Goal: Task Accomplishment & Management: Use online tool/utility

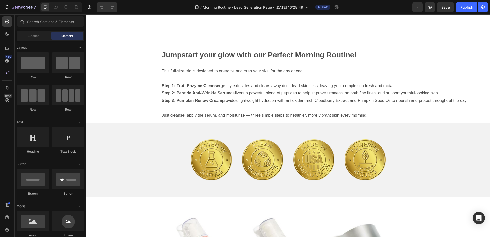
scroll to position [336, 0]
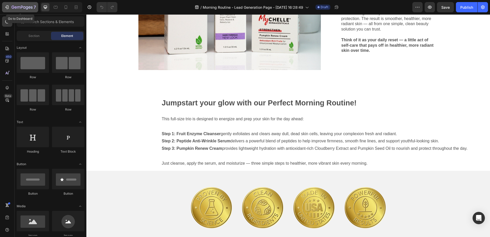
click at [17, 7] on icon "button" at bounding box center [22, 7] width 21 height 4
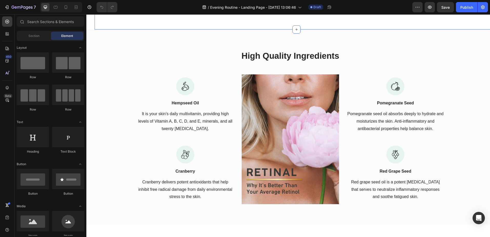
scroll to position [718, 0]
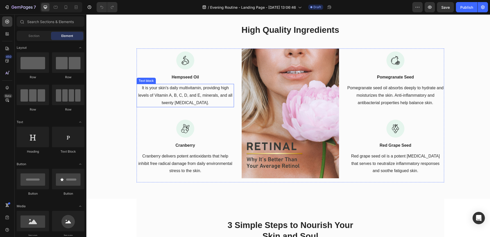
click at [182, 91] on p "It is your skin's daily multivitamin, providing high levels of Vitamin A, B, C,…" at bounding box center [185, 95] width 96 height 22
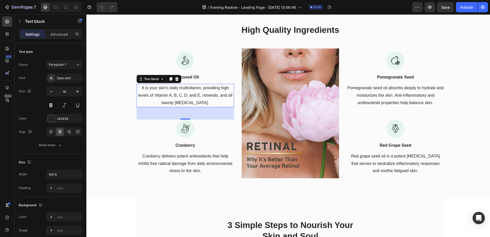
click at [190, 97] on p "It is your skin's daily multivitamin, providing high levels of Vitamin A, B, C,…" at bounding box center [185, 95] width 96 height 22
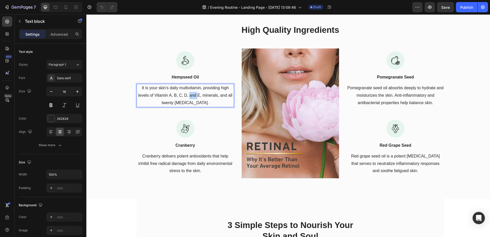
click at [190, 97] on p "It is your skin's daily multivitamin, providing high levels of Vitamin A, B, C,…" at bounding box center [185, 95] width 96 height 22
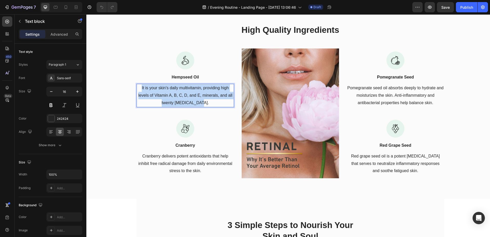
click at [190, 97] on p "It is your skin's daily multivitamin, providing high levels of Vitamin A, B, C,…" at bounding box center [185, 95] width 96 height 22
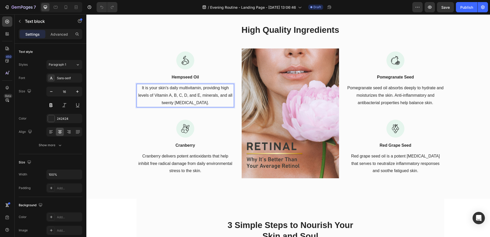
scroll to position [722, 0]
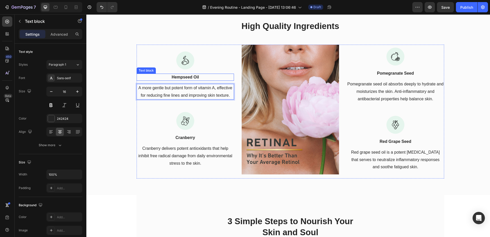
click at [187, 76] on p "Hempseed Oil" at bounding box center [185, 77] width 96 height 6
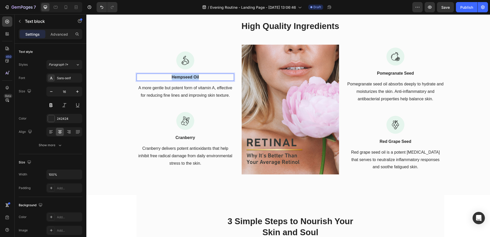
click at [187, 76] on p "Hempseed Oil" at bounding box center [185, 77] width 96 height 6
click at [184, 137] on p "Cranberry" at bounding box center [185, 138] width 96 height 6
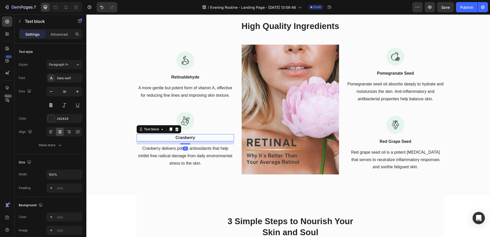
click at [184, 137] on p "Cranberry" at bounding box center [185, 138] width 96 height 6
click at [184, 76] on p "Retinaldehyde" at bounding box center [185, 77] width 96 height 6
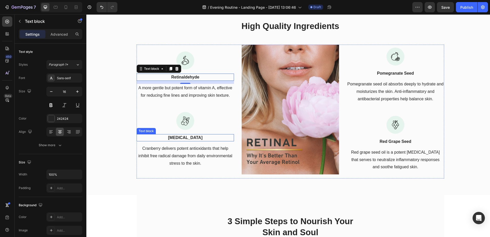
click at [188, 140] on p "Sodium Hyaluronate" at bounding box center [185, 138] width 96 height 6
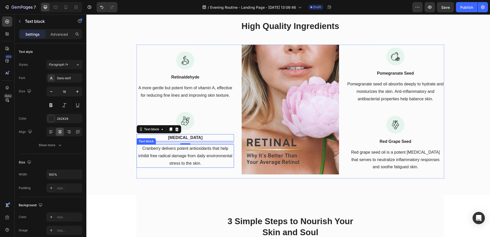
click at [181, 155] on p "Cranberry delivers potent antioxidants that help inhibit free radical damage fr…" at bounding box center [185, 156] width 96 height 22
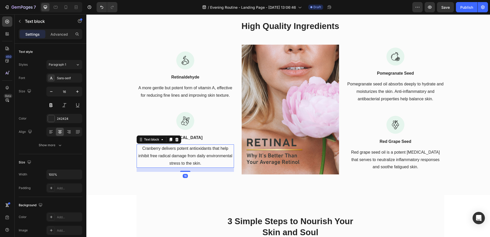
click at [181, 155] on p "Cranberry delivers potent antioxidants that help inhibit free radical damage fr…" at bounding box center [185, 156] width 96 height 22
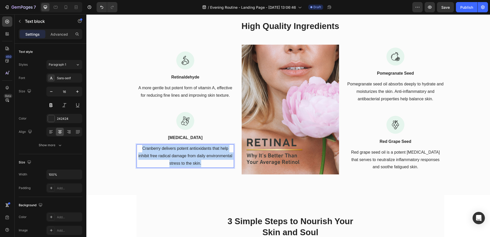
click at [181, 155] on p "Cranberry delivers potent antioxidants that help inhibit free radical damage fr…" at bounding box center [185, 156] width 96 height 22
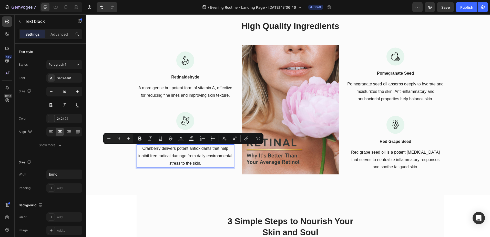
scroll to position [726, 0]
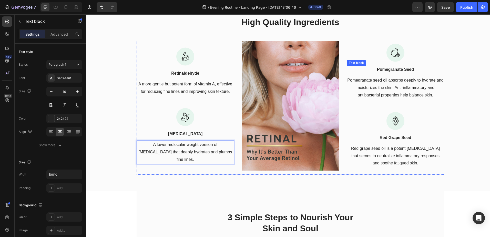
click at [387, 69] on p "Pomegranate Seed" at bounding box center [396, 69] width 96 height 6
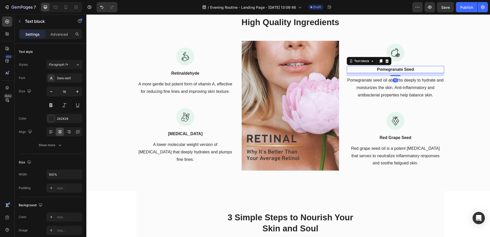
click at [387, 69] on p "Pomegranate Seed" at bounding box center [396, 69] width 96 height 6
click at [371, 90] on p "Pomegranate seed oil absorbs deeply to hydrate and moisturizes the skin. Anti-i…" at bounding box center [396, 88] width 96 height 22
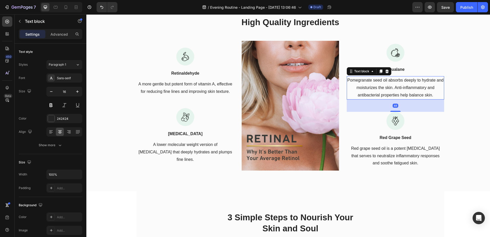
click at [375, 90] on p "Pomegranate seed oil absorbs deeply to hydrate and moisturizes the skin. Anti-i…" at bounding box center [396, 88] width 96 height 22
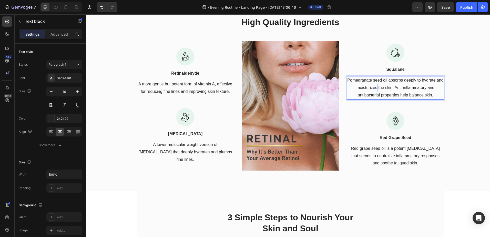
click at [375, 90] on p "Pomegranate seed oil absorbs deeply to hydrate and moisturizes the skin. Anti-i…" at bounding box center [396, 88] width 96 height 22
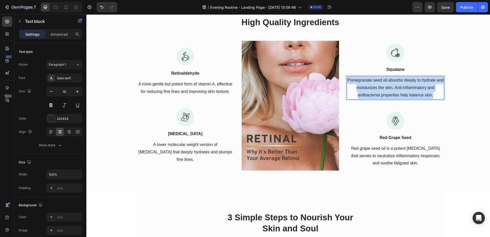
click at [375, 90] on p "Pomegranate seed oil absorbs deeply to hydrate and moisturizes the skin. Anti-i…" at bounding box center [396, 88] width 96 height 22
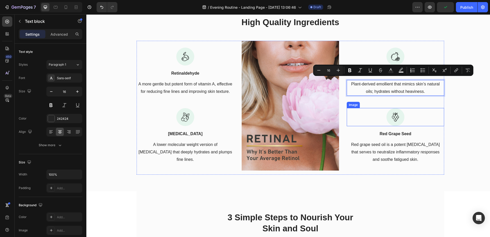
scroll to position [730, 0]
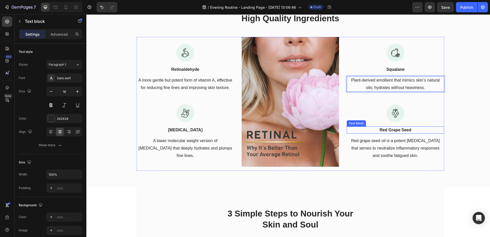
click at [401, 131] on p "Red Grape Seed" at bounding box center [396, 130] width 96 height 6
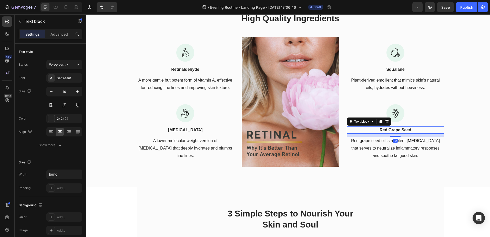
click at [401, 131] on p "Red Grape Seed" at bounding box center [396, 130] width 96 height 6
click at [376, 144] on p "Red grape seed oil is a potent bioflavonoid that serves to neutralize inflammat…" at bounding box center [396, 148] width 96 height 22
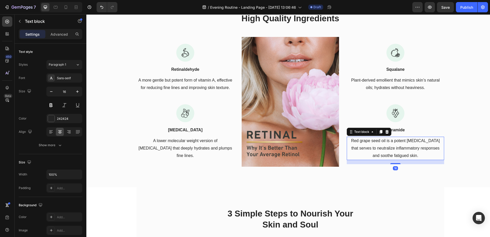
click at [376, 144] on p "Red grape seed oil is a potent bioflavonoid that serves to neutralize inflammat…" at bounding box center [396, 148] width 96 height 22
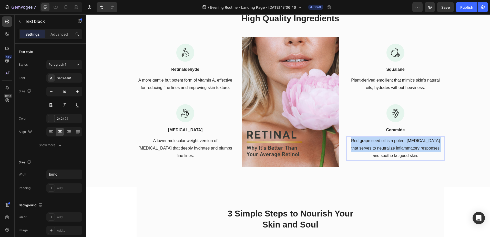
click at [376, 144] on p "Red grape seed oil is a potent bioflavonoid that serves to neutralize inflammat…" at bounding box center [396, 148] width 96 height 22
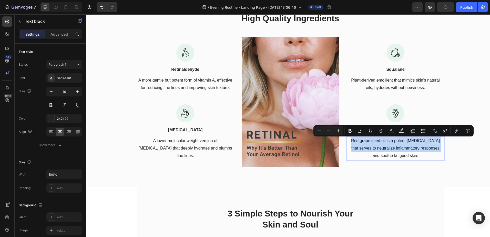
drag, startPoint x: 376, startPoint y: 144, endPoint x: 376, endPoint y: 147, distance: 3.4
click at [376, 147] on p "Red grape seed oil is a potent bioflavonoid that serves to neutralize inflammat…" at bounding box center [396, 148] width 96 height 22
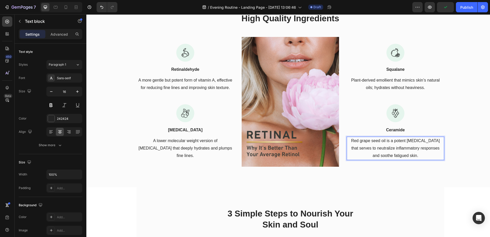
click at [391, 153] on p "Red grape seed oil is a potent bioflavonoid that serves to neutralize inflammat…" at bounding box center [396, 148] width 96 height 22
click at [389, 148] on p "Red grape seed oil is a potent bioflavonoid that serves to neutralize inflammat…" at bounding box center [396, 148] width 96 height 22
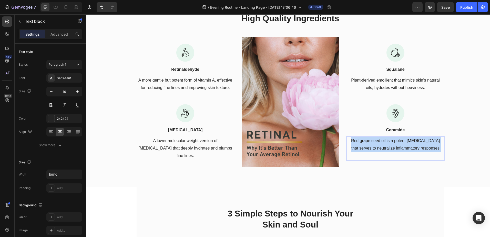
click at [389, 148] on p "Red grape seed oil is a potent bioflavonoid that serves to neutralize inflammat…" at bounding box center [396, 148] width 96 height 22
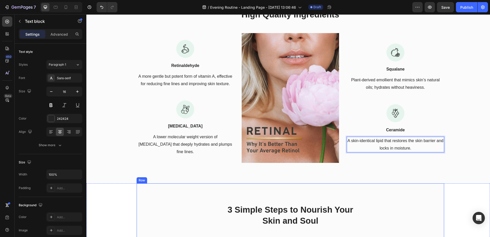
scroll to position [708, 0]
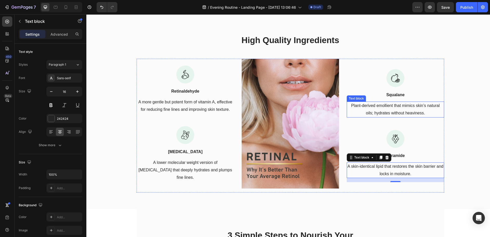
click at [452, 92] on div "High Quality Ingredients Heading Row Image Retinaldehyde Text block A more gent…" at bounding box center [291, 115] width 392 height 163
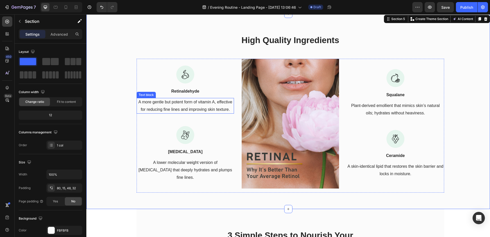
click at [223, 113] on p "A more gentle but potent form of vitamin A, effective for reducing fine lines a…" at bounding box center [185, 105] width 96 height 15
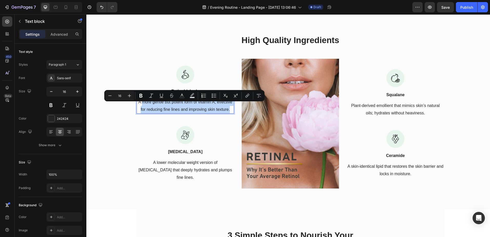
drag, startPoint x: 228, startPoint y: 114, endPoint x: 141, endPoint y: 105, distance: 87.4
click at [141, 105] on p "A more gentle but potent form of vitamin A, effective for reducing fine lines a…" at bounding box center [185, 105] width 96 height 15
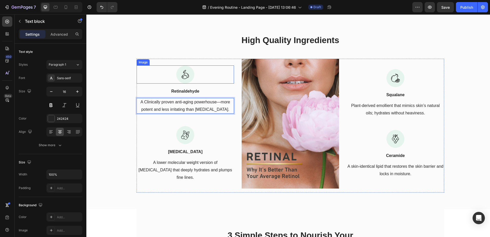
click at [180, 75] on img at bounding box center [185, 74] width 18 height 18
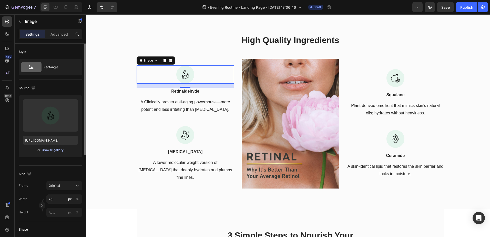
click at [51, 150] on div "Browse gallery" at bounding box center [53, 150] width 22 height 5
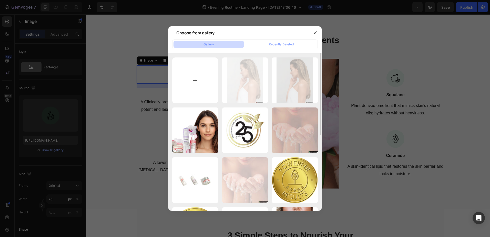
click at [196, 83] on input "file" at bounding box center [195, 80] width 46 height 46
type input "C:\fakepath\bubble.png"
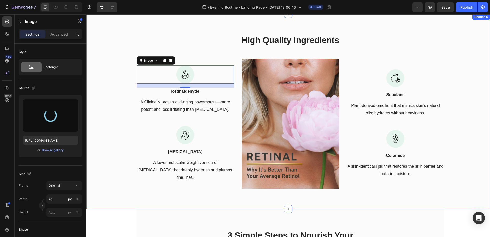
type input "https://cdn.shopify.com/s/files/1/2537/6576/files/gempages_579503092521763609-b…"
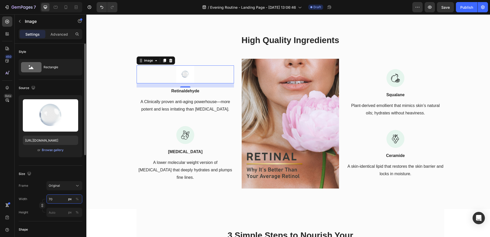
click at [50, 199] on input "70" at bounding box center [64, 198] width 36 height 9
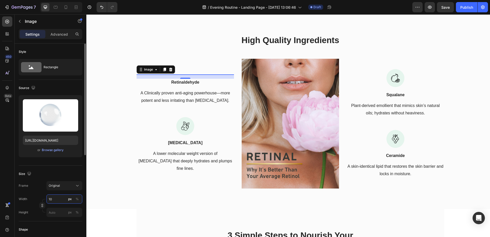
type input "100"
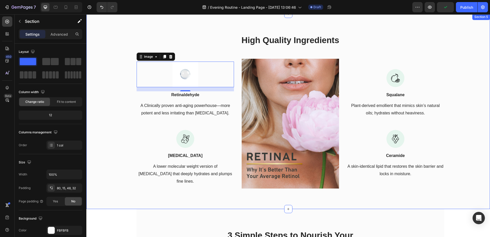
click at [457, 195] on div "High Quality Ingredients Heading Row Image 0 Retinaldehyde Text block A Clinica…" at bounding box center [291, 115] width 392 height 163
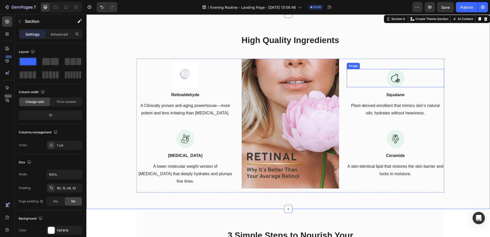
click at [398, 78] on img at bounding box center [396, 78] width 18 height 18
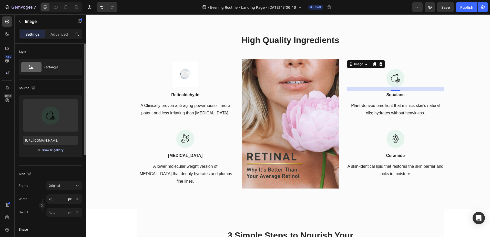
click at [50, 151] on div "Browse gallery" at bounding box center [53, 150] width 22 height 5
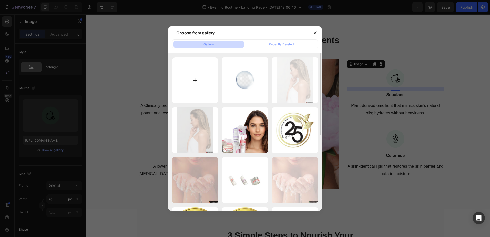
click at [192, 80] on input "file" at bounding box center [195, 80] width 46 height 46
type input "C:\fakepath\bubble 2.png"
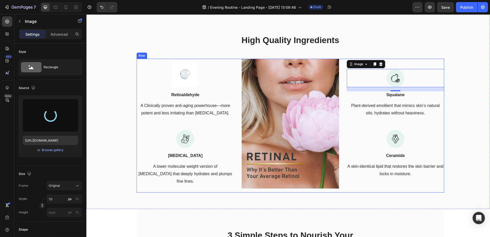
type input "https://cdn.shopify.com/s/files/1/2537/6576/files/gempages_579503092521763609-8…"
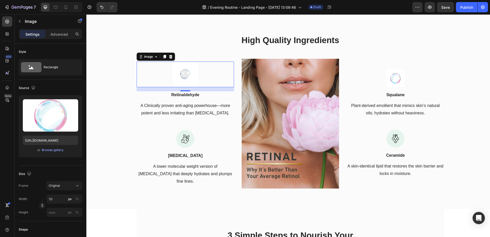
click at [184, 78] on img at bounding box center [186, 75] width 26 height 26
click at [50, 150] on div "Browse gallery" at bounding box center [53, 150] width 22 height 5
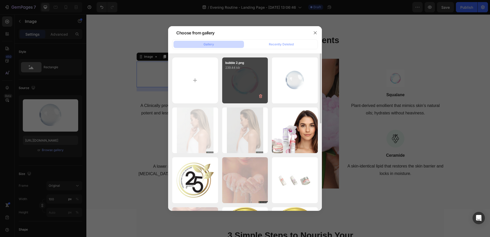
click at [238, 88] on div "bubble 2.png 239.44 kb" at bounding box center [245, 80] width 46 height 46
type input "https://cdn.shopify.com/s/files/1/2537/6576/files/gempages_579503092521763609-8…"
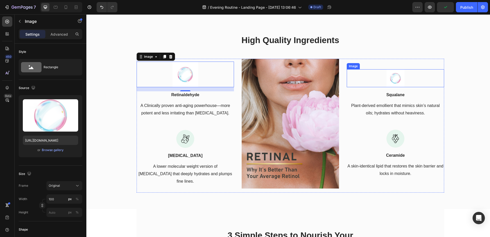
click at [393, 80] on img at bounding box center [396, 78] width 18 height 18
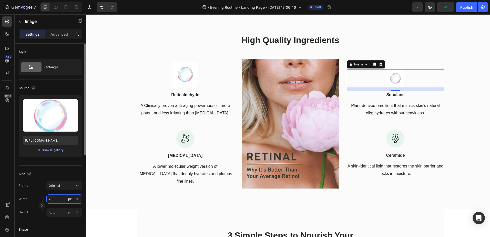
click at [52, 200] on input "70" at bounding box center [64, 198] width 36 height 9
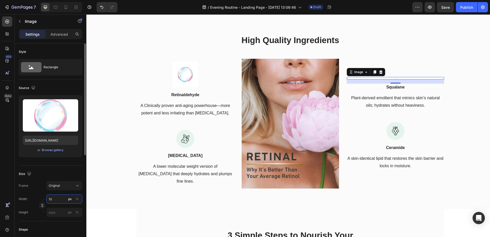
type input "100"
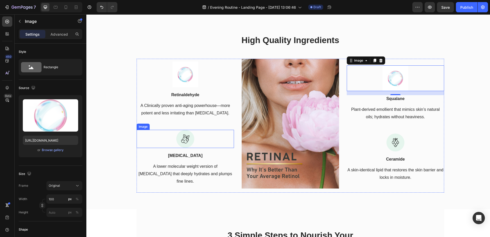
click at [185, 142] on img at bounding box center [185, 139] width 18 height 18
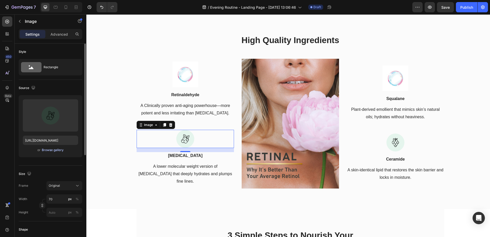
click at [54, 150] on div "Browse gallery" at bounding box center [53, 150] width 22 height 5
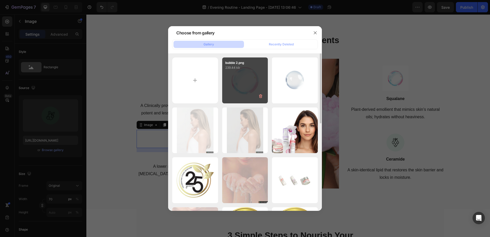
click at [238, 86] on div "bubble 2.png 239.44 kb" at bounding box center [245, 80] width 46 height 46
type input "https://cdn.shopify.com/s/files/1/2537/6576/files/gempages_579503092521763609-8…"
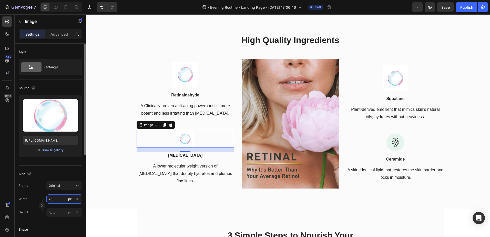
click at [51, 198] on input "70" at bounding box center [64, 198] width 36 height 9
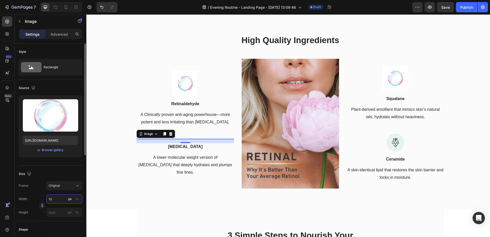
type input "100"
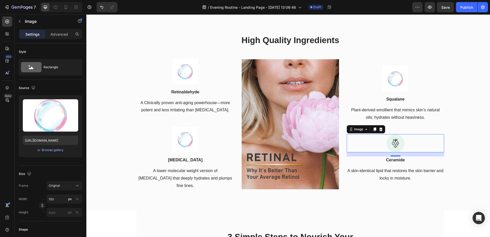
click at [396, 144] on img at bounding box center [396, 143] width 18 height 18
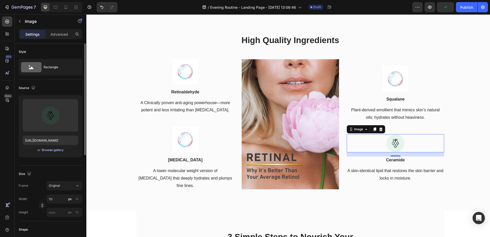
click at [49, 150] on div "Browse gallery" at bounding box center [53, 150] width 22 height 5
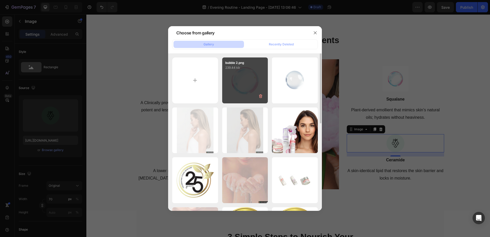
click at [235, 85] on div "bubble 2.png 239.44 kb" at bounding box center [245, 80] width 46 height 46
type input "https://cdn.shopify.com/s/files/1/2537/6576/files/gempages_579503092521763609-8…"
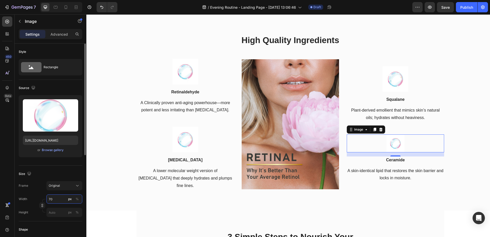
click at [50, 199] on input "70" at bounding box center [64, 198] width 36 height 9
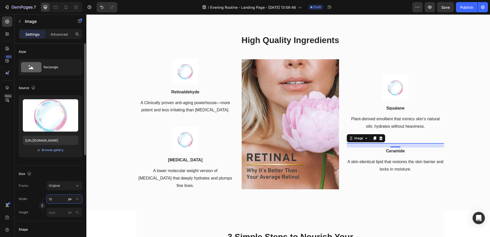
type input "100"
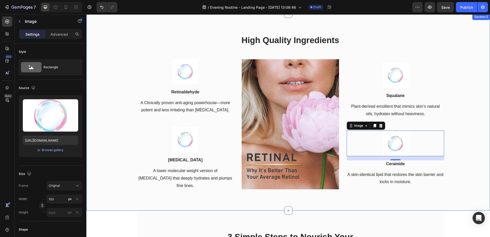
click at [473, 55] on div "High Quality Ingredients Heading Row Image Retinaldehyde Text block A Clinicall…" at bounding box center [291, 116] width 392 height 164
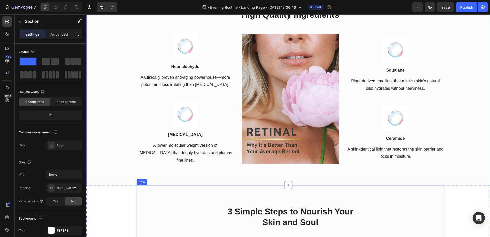
scroll to position [734, 0]
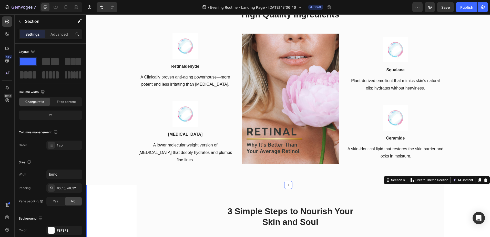
click at [458, 208] on div "3 Simple Steps to Nourish Your Skin and Soul Heading Row Image 01. Purify Text …" at bounding box center [291, 238] width 392 height 107
click at [430, 9] on icon "button" at bounding box center [430, 7] width 5 height 5
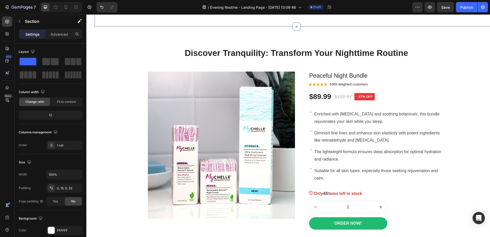
scroll to position [374, 0]
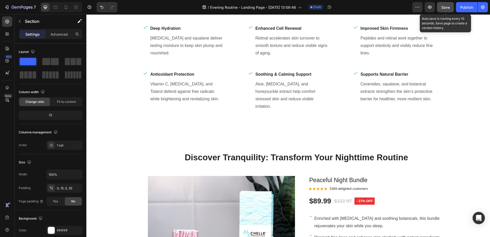
click at [447, 7] on span "Save" at bounding box center [446, 7] width 8 height 4
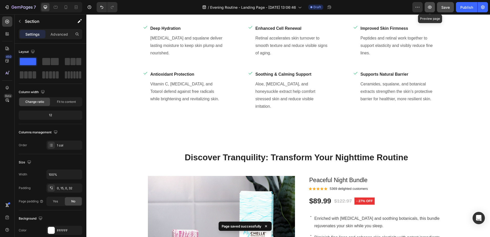
click at [429, 8] on icon "button" at bounding box center [430, 7] width 4 height 3
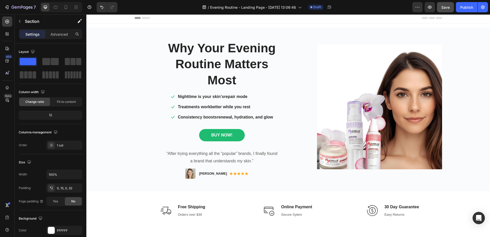
scroll to position [0, 0]
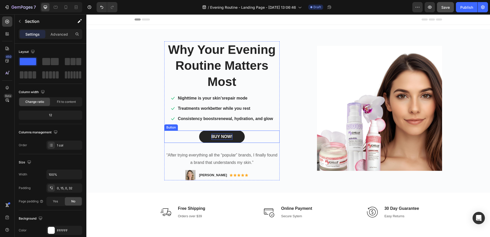
click at [226, 137] on p "BUY NOW!" at bounding box center [222, 137] width 21 height 6
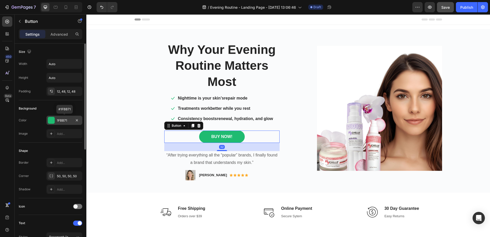
click at [70, 121] on div "1FBB71" at bounding box center [64, 120] width 15 height 5
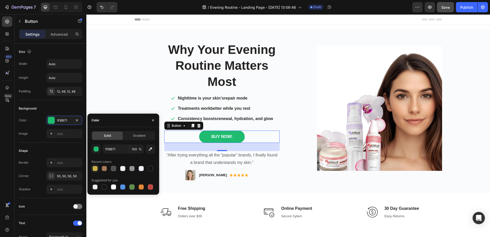
click at [94, 169] on div at bounding box center [95, 168] width 5 height 5
type input "CCB14B"
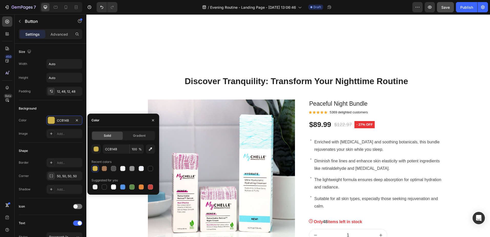
scroll to position [513, 0]
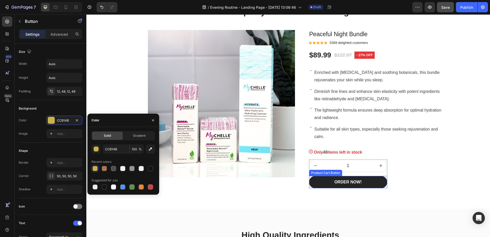
click at [330, 184] on button "ORDER NOW!" at bounding box center [348, 182] width 78 height 12
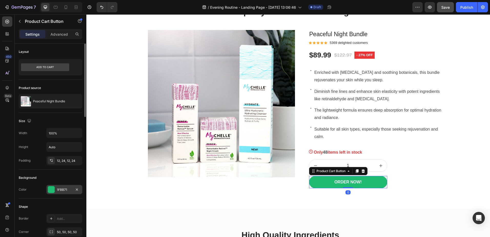
click at [65, 189] on div "1FBB71" at bounding box center [64, 189] width 15 height 5
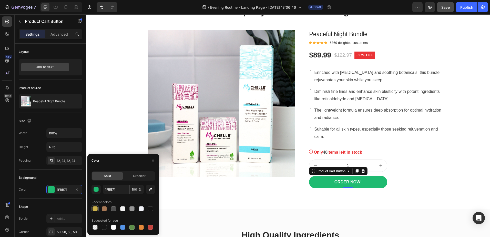
click at [94, 209] on div at bounding box center [95, 208] width 5 height 5
type input "CCB14B"
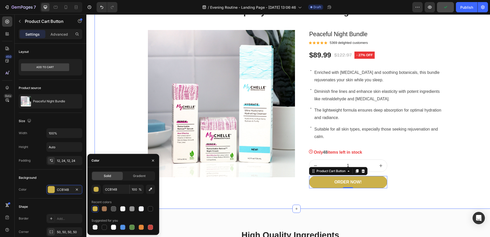
click at [461, 188] on div "Discover Tranquility: Transform Your Nighttime Routine Heading Row Product Imag…" at bounding box center [296, 101] width 396 height 191
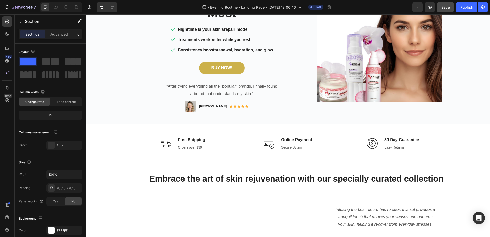
scroll to position [26, 0]
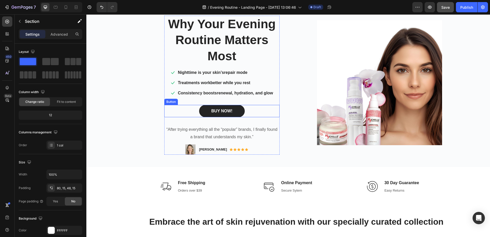
click at [234, 114] on link "BUY NOW!" at bounding box center [222, 111] width 46 height 12
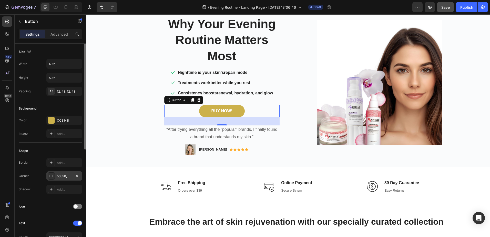
click at [59, 175] on div "50, 50, 50, 50" at bounding box center [64, 176] width 15 height 5
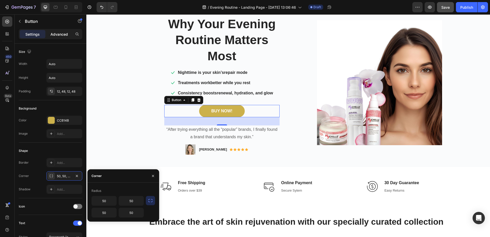
click at [57, 34] on p "Advanced" at bounding box center [59, 34] width 17 height 5
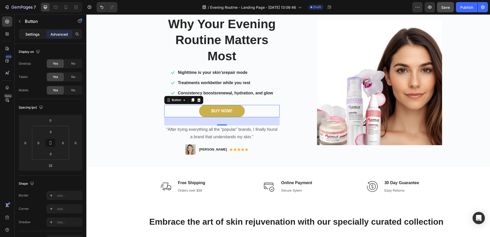
click at [36, 35] on p "Settings" at bounding box center [32, 34] width 14 height 5
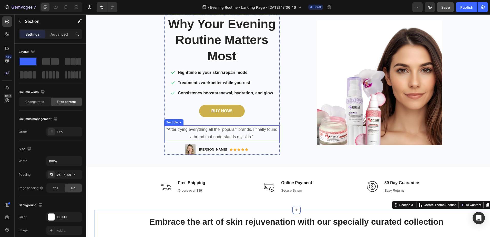
click at [224, 132] on p "“After trying everything all the “popular” brands, I finally found a brand that…" at bounding box center [222, 133] width 114 height 15
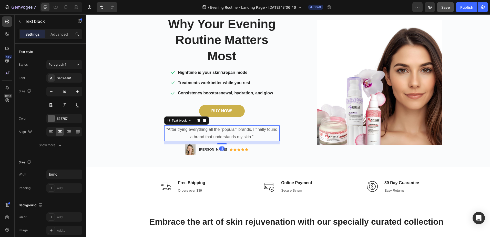
click at [197, 130] on p "“After trying everything all the “popular” brands, I finally found a brand that…" at bounding box center [222, 133] width 114 height 15
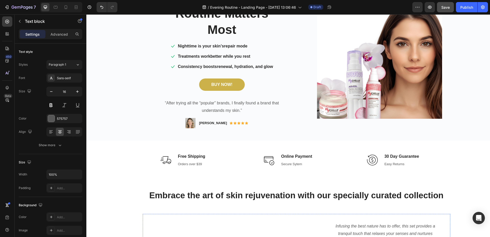
scroll to position [51, 0]
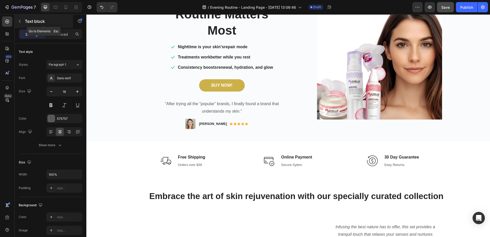
click at [20, 22] on icon "button" at bounding box center [20, 21] width 2 height 3
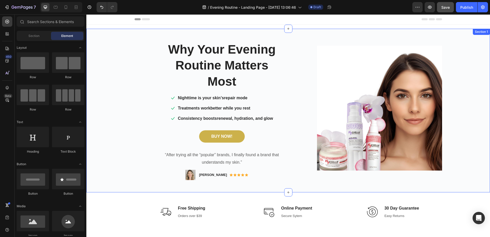
scroll to position [0, 0]
click at [112, 40] on div "Why Your Evening Routine Matters Most Heading Icon Nighttime is your skin’s rep…" at bounding box center [288, 110] width 404 height 147
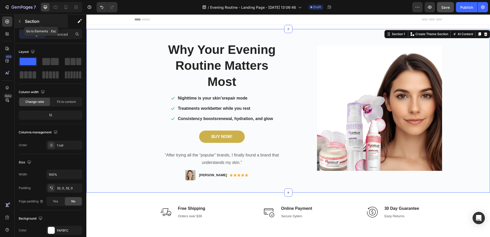
click at [19, 23] on icon "button" at bounding box center [20, 21] width 4 height 4
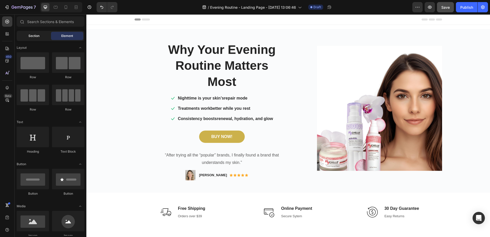
click at [37, 38] on div "Section" at bounding box center [34, 36] width 32 height 8
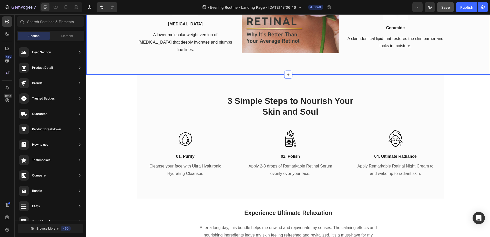
scroll to position [972, 0]
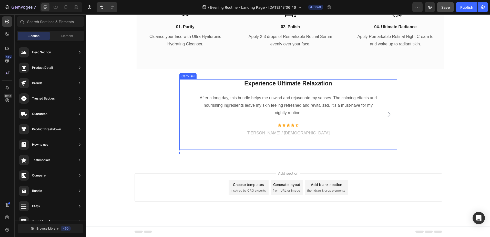
click at [386, 115] on icon "Carousel Next Arrow" at bounding box center [389, 114] width 6 height 6
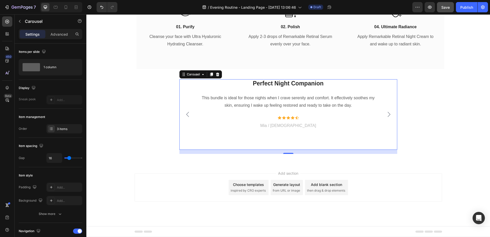
click at [386, 115] on icon "Carousel Next Arrow" at bounding box center [389, 114] width 6 height 6
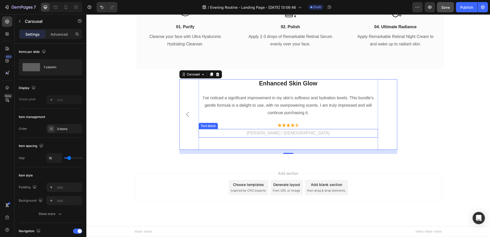
click at [275, 132] on p "Olivia / 56 years old" at bounding box center [288, 133] width 179 height 7
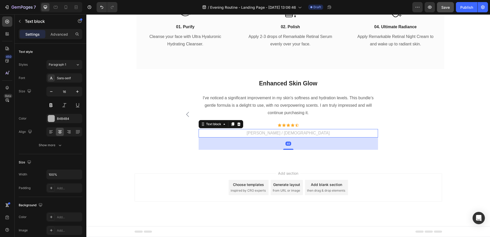
click at [272, 133] on p "Olivia / 56 years old" at bounding box center [288, 133] width 179 height 7
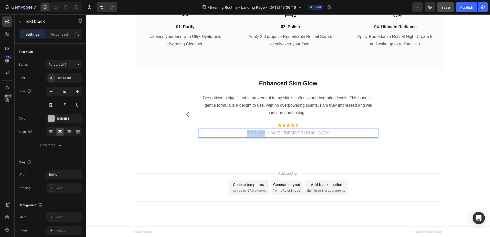
click at [272, 133] on p "Olivia / 56 years old" at bounding box center [288, 133] width 179 height 7
click at [288, 110] on div "I've noticed a significant improvement in my skin's softness and hydration leve…" at bounding box center [289, 105] width 180 height 23
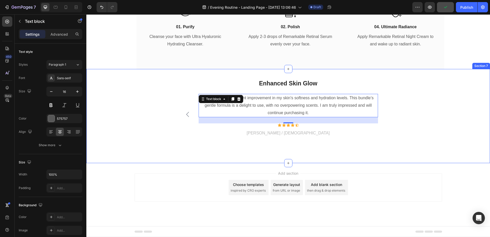
click at [425, 149] on div "Experience Ultimate Relaxation Text block After a long day, this bundle helps m…" at bounding box center [288, 118] width 396 height 79
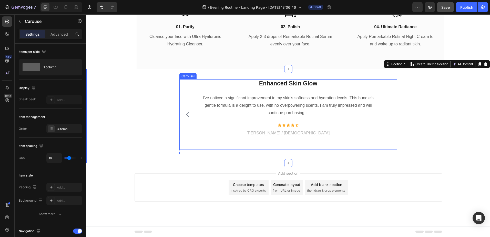
click at [185, 114] on icon "Carousel Back Arrow" at bounding box center [188, 114] width 6 height 6
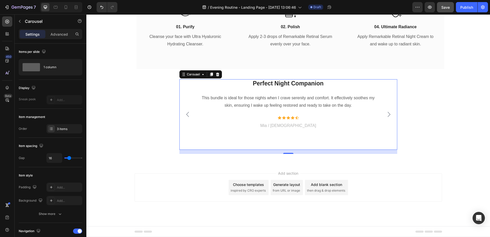
click at [185, 114] on icon "Carousel Back Arrow" at bounding box center [188, 114] width 6 height 6
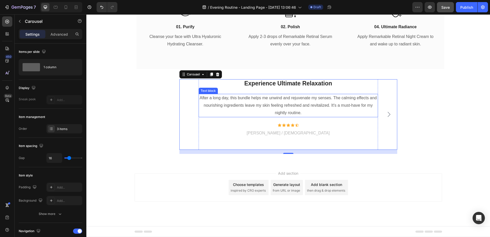
click at [295, 110] on div "After a long day, this bundle helps me unwind and rejuvenate my senses. The cal…" at bounding box center [289, 105] width 180 height 23
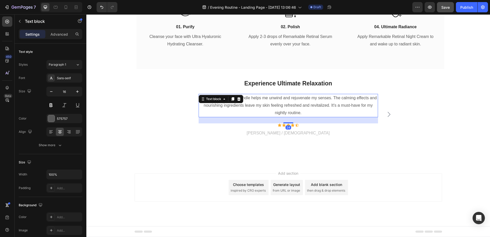
click at [295, 110] on div "After a long day, this bundle helps me unwind and rejuvenate my senses. The cal…" at bounding box center [289, 105] width 180 height 23
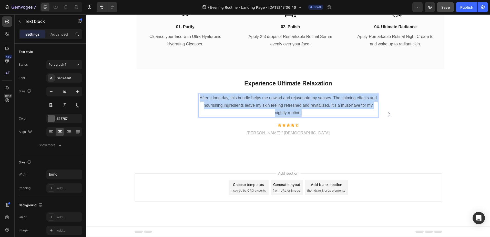
click at [295, 110] on p "After a long day, this bundle helps me unwind and rejuvenate my senses. The cal…" at bounding box center [288, 105] width 179 height 22
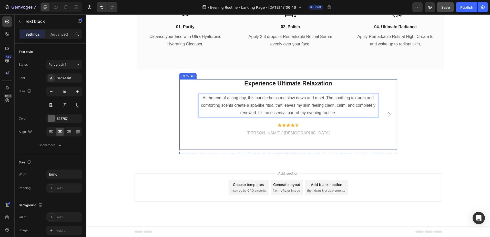
click at [387, 114] on icon "Carousel Next Arrow" at bounding box center [389, 114] width 6 height 6
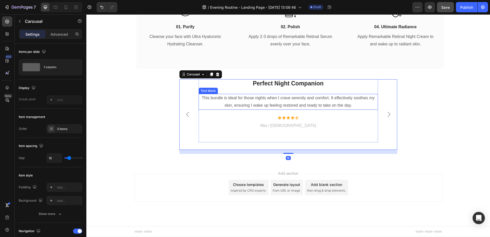
click at [282, 102] on div "This bundle is ideal for those nights when I crave serenity and comfort. It eff…" at bounding box center [289, 102] width 180 height 16
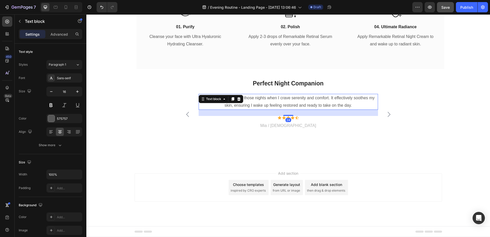
click at [282, 102] on div "This bundle is ideal for those nights when I crave serenity and comfort. It eff…" at bounding box center [289, 102] width 180 height 16
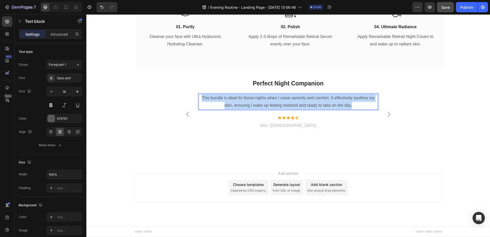
click at [282, 102] on p "This bundle is ideal for those nights when I crave serenity and comfort. It eff…" at bounding box center [288, 101] width 179 height 15
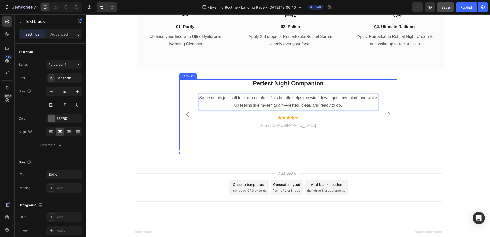
click at [389, 115] on icon "Carousel Next Arrow" at bounding box center [389, 114] width 6 height 6
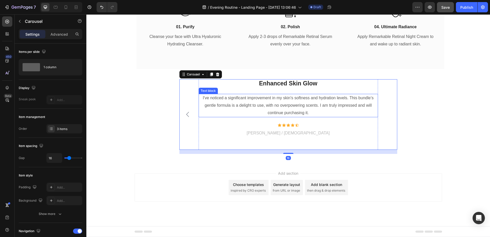
click at [286, 102] on div "I've noticed a significant improvement in my skin's softness and hydration leve…" at bounding box center [289, 105] width 180 height 23
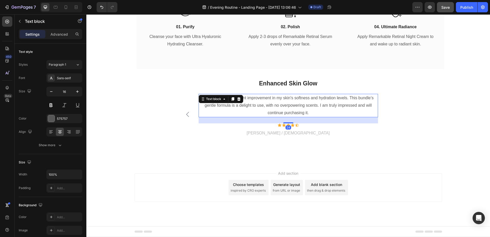
click at [286, 102] on div "I've noticed a significant improvement in my skin's softness and hydration leve…" at bounding box center [289, 105] width 180 height 23
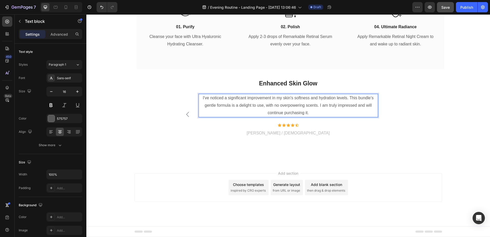
click at [286, 102] on p "I've noticed a significant improvement in my skin's softness and hydration leve…" at bounding box center [288, 105] width 179 height 22
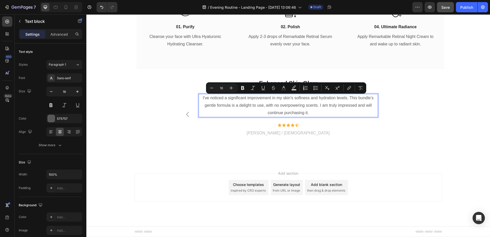
click at [286, 102] on p "I've noticed a significant improvement in my skin's softness and hydration leve…" at bounding box center [288, 105] width 179 height 22
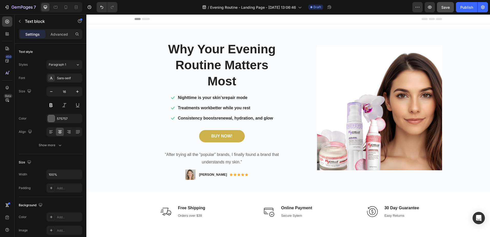
scroll to position [0, 0]
